Goal: Task Accomplishment & Management: Understand process/instructions

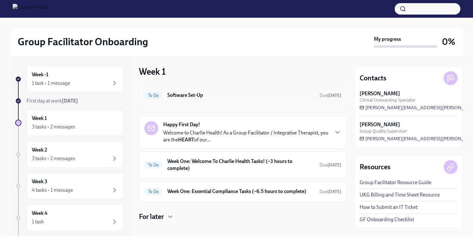
click at [198, 90] on div "To Do Software Set-Up Due [DATE]" at bounding box center [242, 95] width 197 height 10
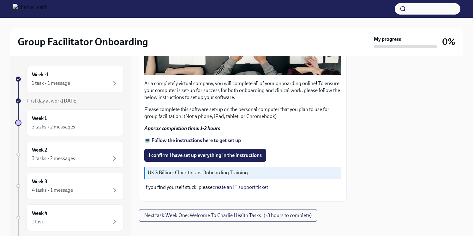
scroll to position [193, 0]
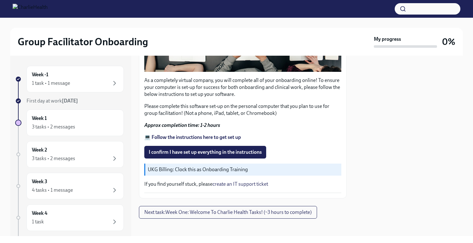
click at [199, 134] on strong "💻 Follow the instructions here to get set up" at bounding box center [192, 137] width 97 height 6
drag, startPoint x: 229, startPoint y: 149, endPoint x: 232, endPoint y: 145, distance: 4.6
click at [229, 149] on span "I confirm I have set up everything in the instructions" at bounding box center [205, 152] width 113 height 6
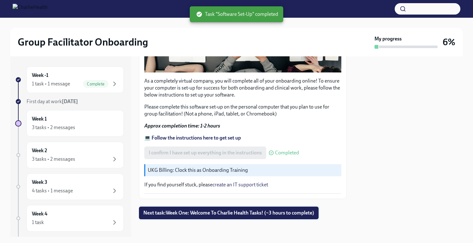
click at [254, 213] on span "Next task : Week One: Welcome To Charlie Health Tasks! (~3 hours to complete)" at bounding box center [228, 213] width 171 height 6
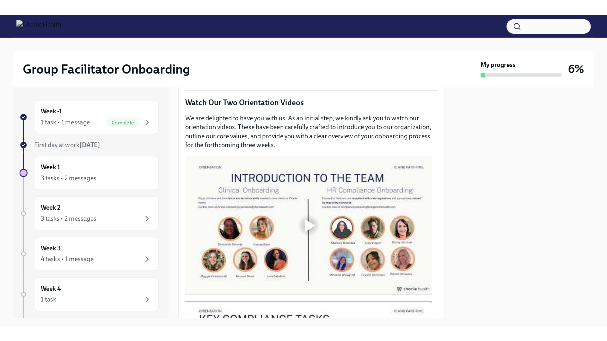
scroll to position [284, 0]
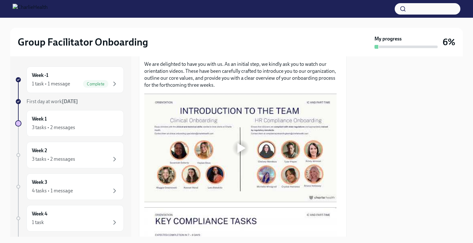
click at [239, 146] on div at bounding box center [242, 148] width 8 height 10
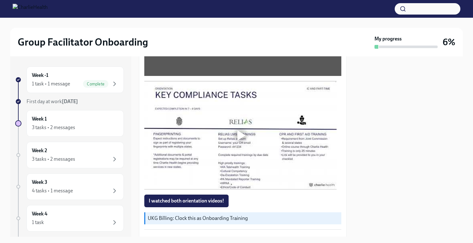
scroll to position [411, 0]
click at [237, 131] on div at bounding box center [241, 135] width 20 height 20
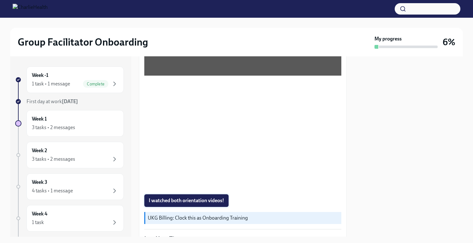
click at [217, 197] on span "I watched both orientation videos!" at bounding box center [187, 200] width 76 height 6
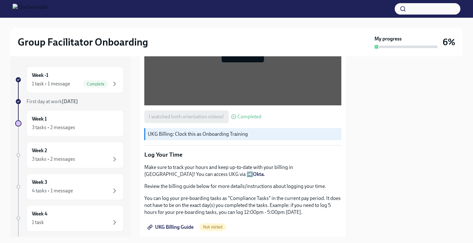
scroll to position [506, 0]
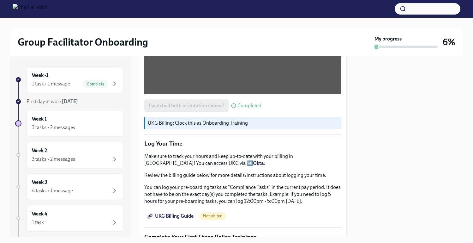
click at [186, 214] on span "UKG Billing Guide" at bounding box center [171, 216] width 45 height 6
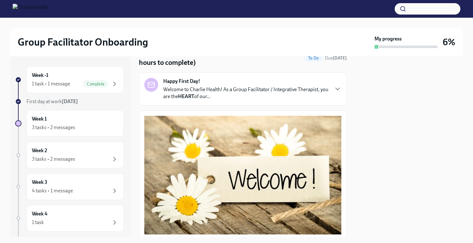
scroll to position [0, 0]
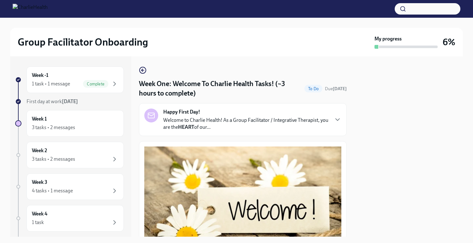
click at [329, 119] on div "Happy First Day! Welcome to Charlie Health! As a Group Facilitator / Integrativ…" at bounding box center [242, 119] width 197 height 22
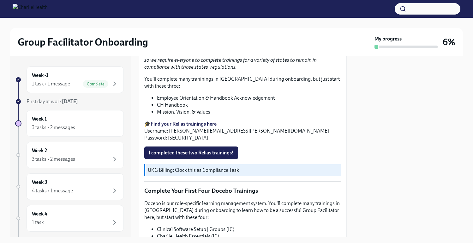
scroll to position [931, 0]
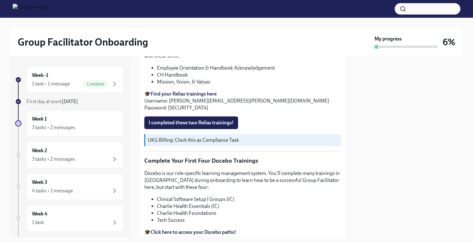
click at [196, 97] on strong "Find your Relias trainings here" at bounding box center [184, 94] width 66 height 6
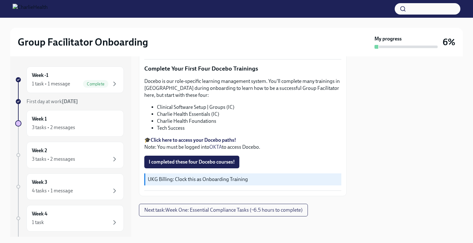
scroll to position [1057, 0]
click at [229, 143] on strong "Click here to access your Docebo paths!" at bounding box center [194, 140] width 86 height 6
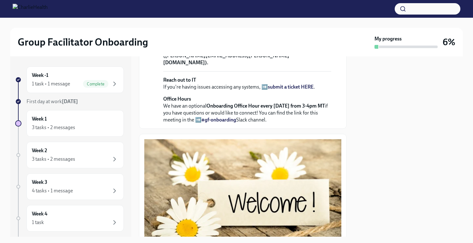
scroll to position [204, 0]
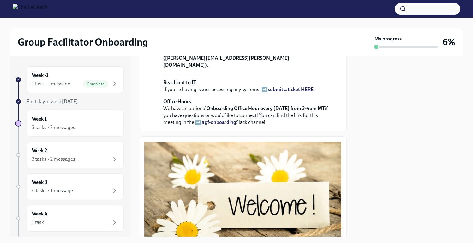
click at [283, 92] on strong "submit a ticket HERE" at bounding box center [291, 89] width 46 height 6
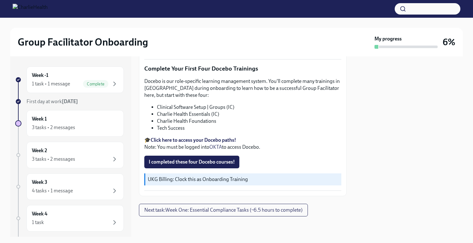
scroll to position [1089, 0]
click at [232, 140] on strong "Click here to access your Docebo paths!" at bounding box center [194, 140] width 86 height 6
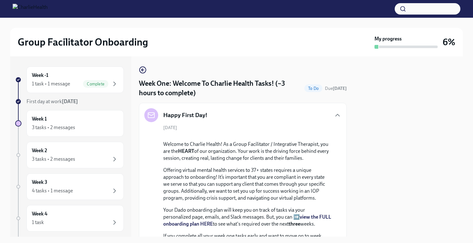
scroll to position [0, 0]
click at [142, 70] on icon "button" at bounding box center [142, 70] width 1 height 3
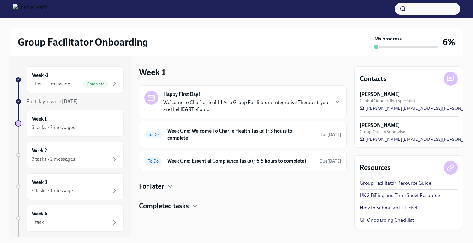
click at [234, 105] on p "Welcome to Charlie Health! As a Group Facilitator / Integrative Therapist, you …" at bounding box center [246, 106] width 166 height 14
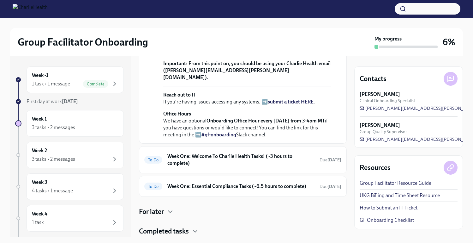
scroll to position [269, 0]
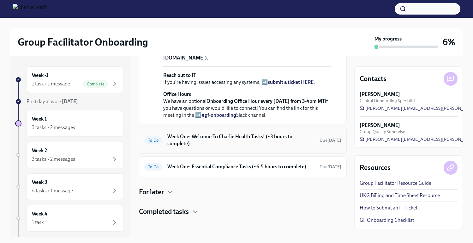
click at [250, 133] on h6 "Week One: Welcome To Charlie Health Tasks! (~3 hours to complete)" at bounding box center [241, 140] width 147 height 14
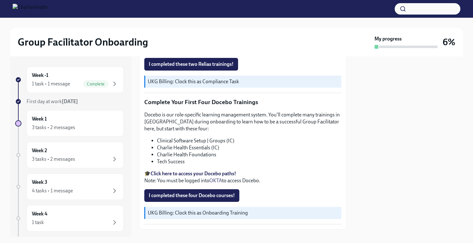
scroll to position [821, 0]
